Goal: Navigation & Orientation: Understand site structure

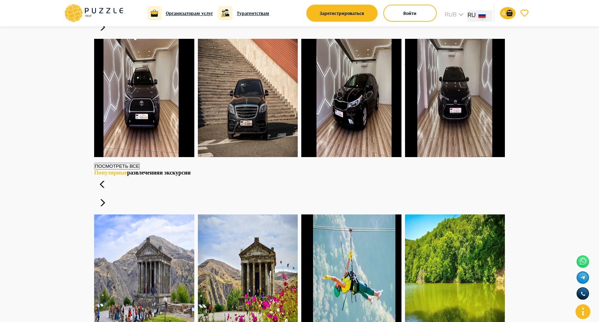
scroll to position [278, 0]
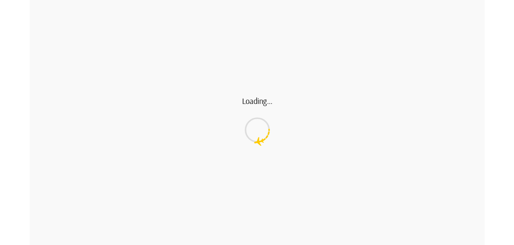
scroll to position [278, 0]
